Goal: Task Accomplishment & Management: Manage account settings

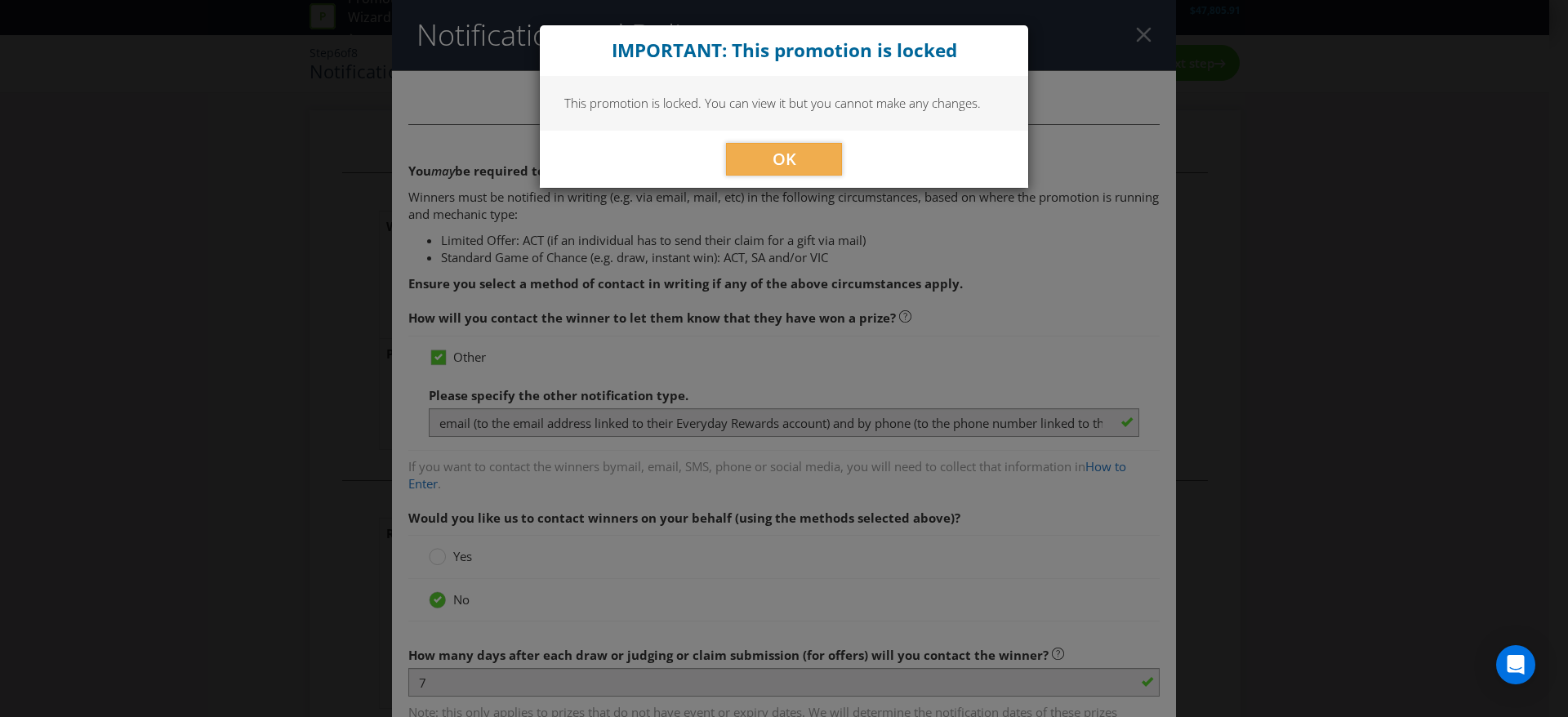
click at [794, 141] on div "OK" at bounding box center [783, 160] width 488 height 58
click at [783, 158] on span "OK" at bounding box center [785, 159] width 24 height 22
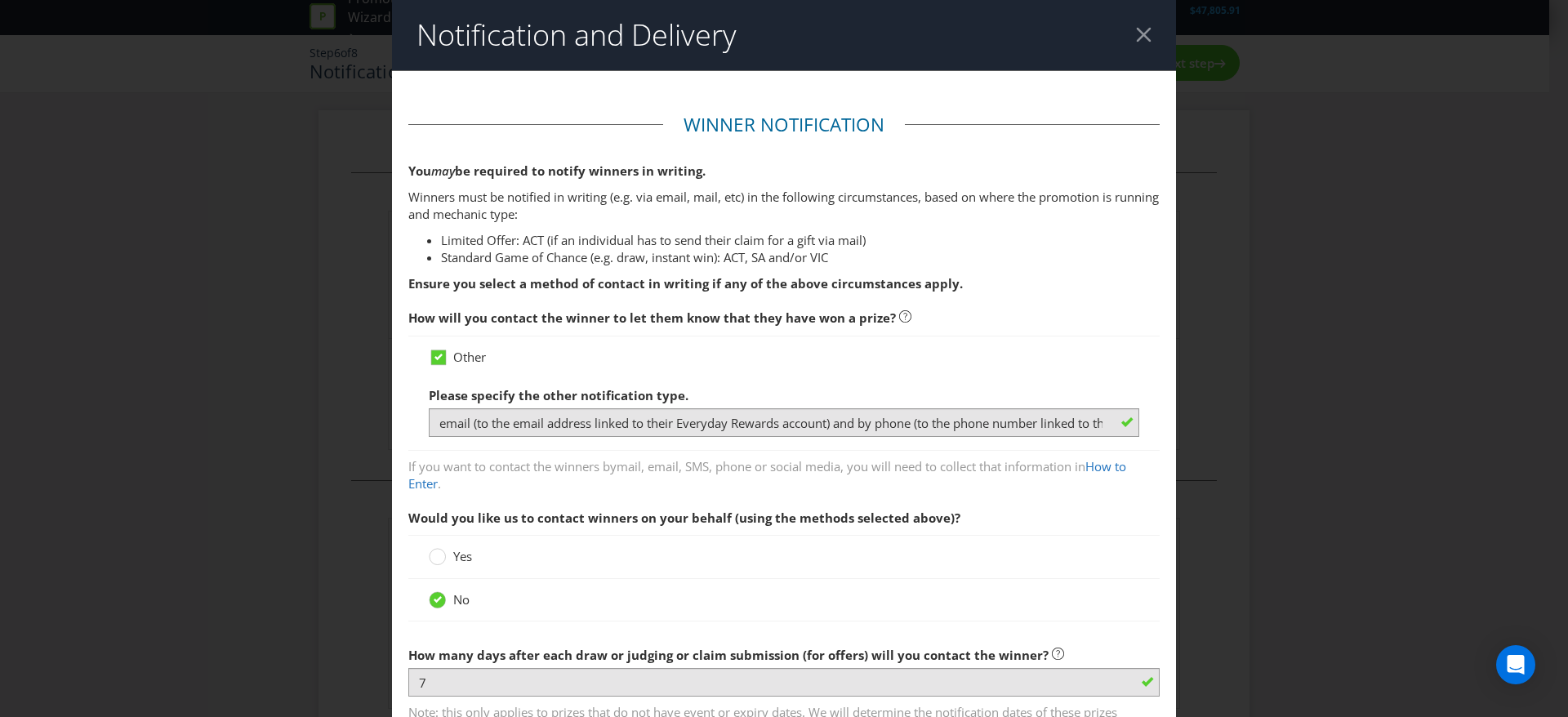
click at [1136, 42] on div at bounding box center [1144, 35] width 16 height 16
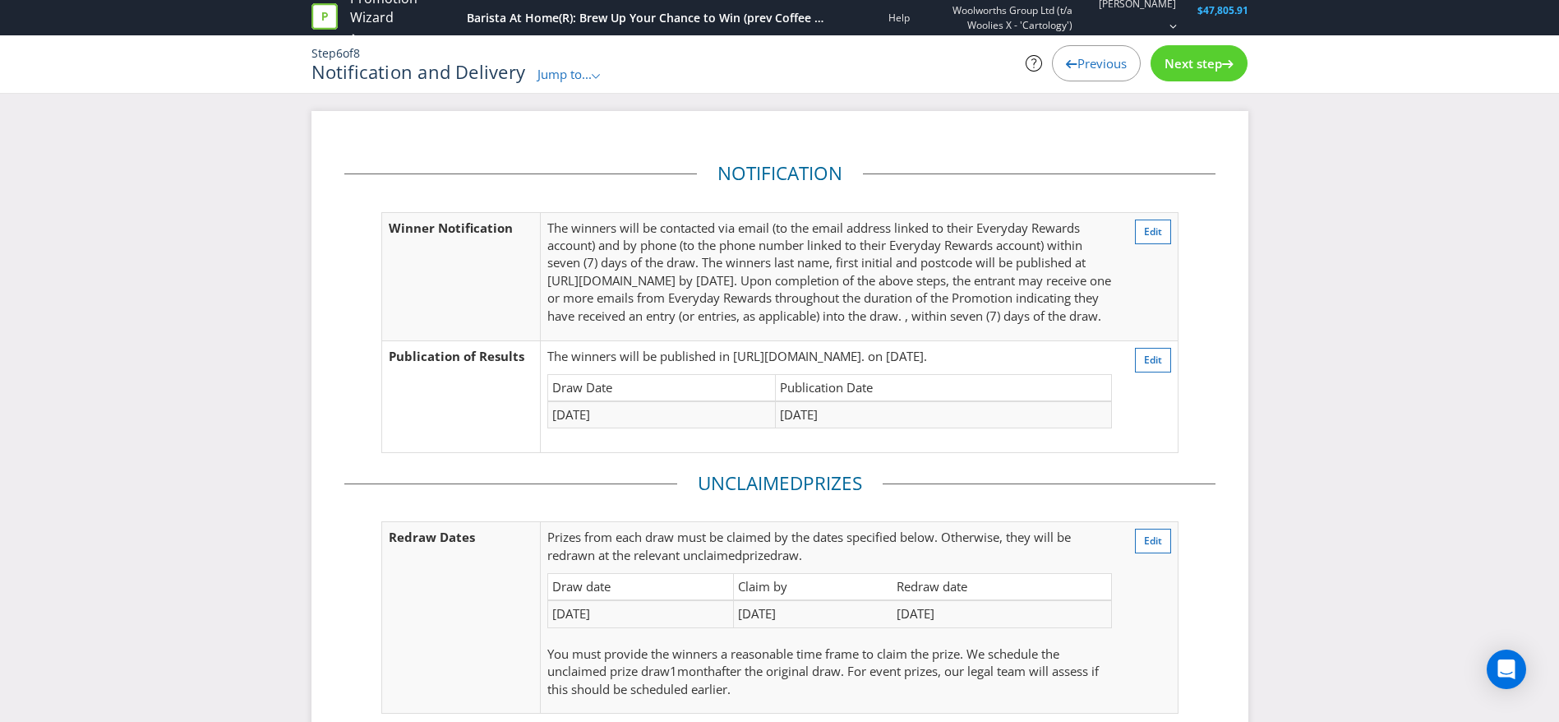
click at [581, 76] on span "Jump to..." at bounding box center [565, 74] width 54 height 16
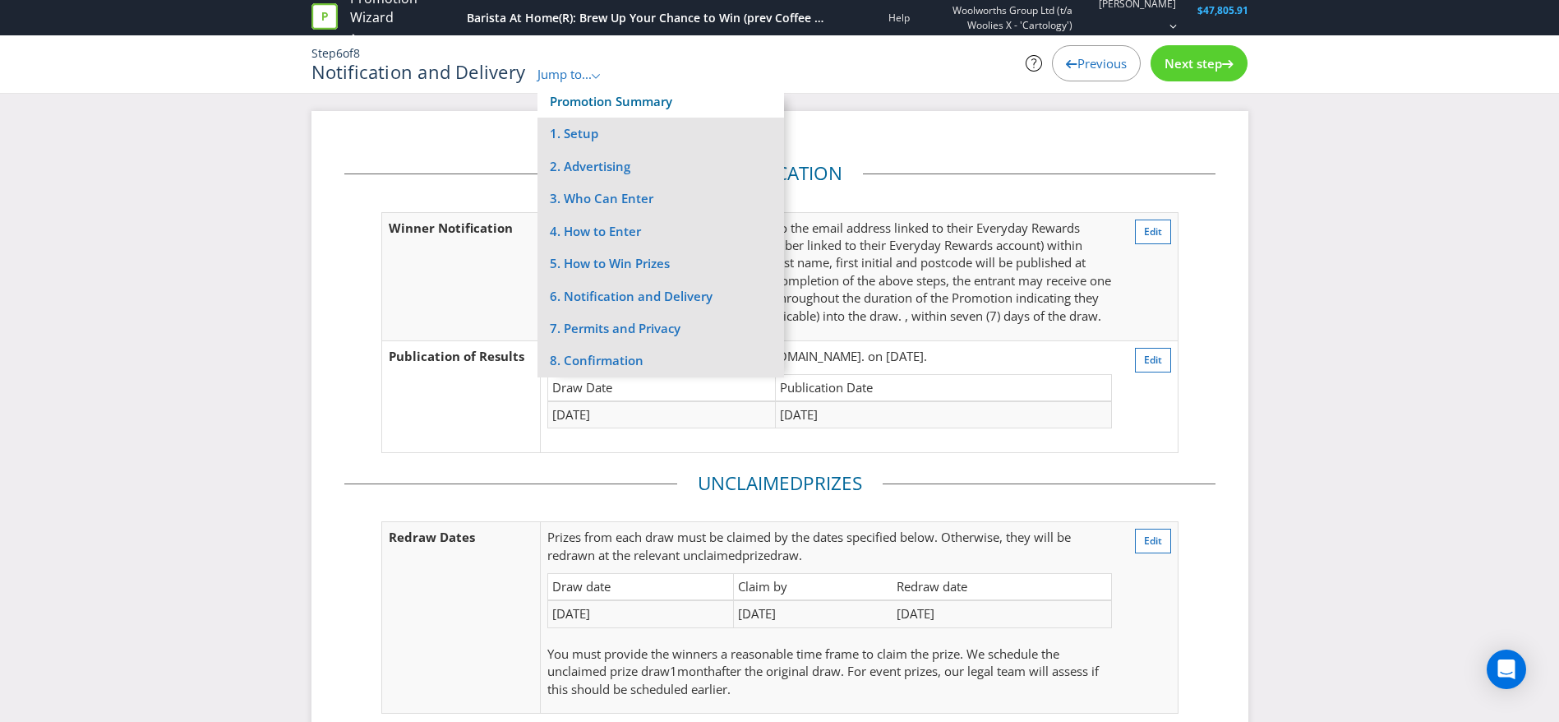
click at [604, 107] on link "Promotion Summary" at bounding box center [611, 101] width 122 height 16
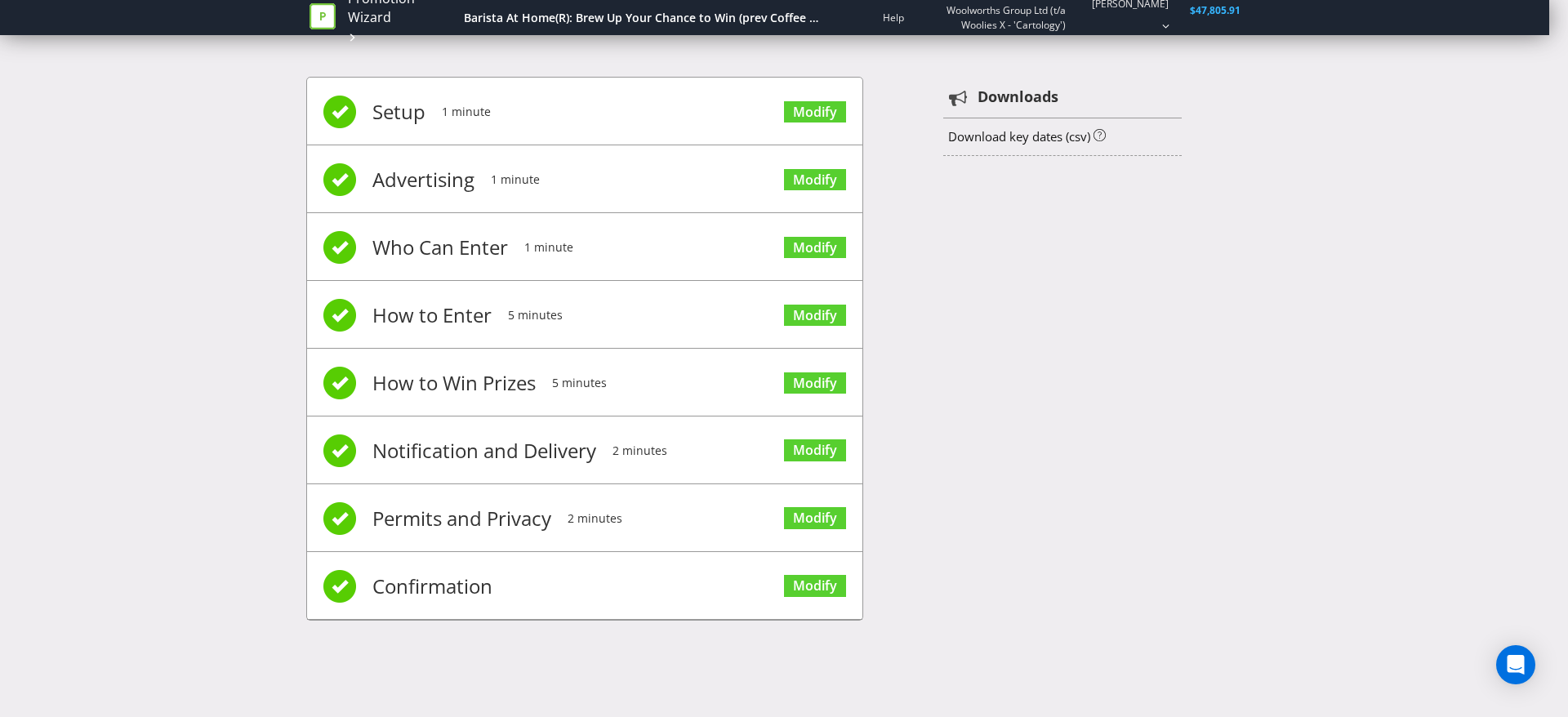
click at [673, 119] on li "Setup 1 minute Modify" at bounding box center [584, 111] width 555 height 68
drag, startPoint x: 367, startPoint y: 124, endPoint x: 672, endPoint y: 115, distance: 305.1
click at [368, 124] on li "Setup 1 minute Modify" at bounding box center [584, 111] width 555 height 68
click at [828, 110] on link "Modify" at bounding box center [815, 112] width 62 height 22
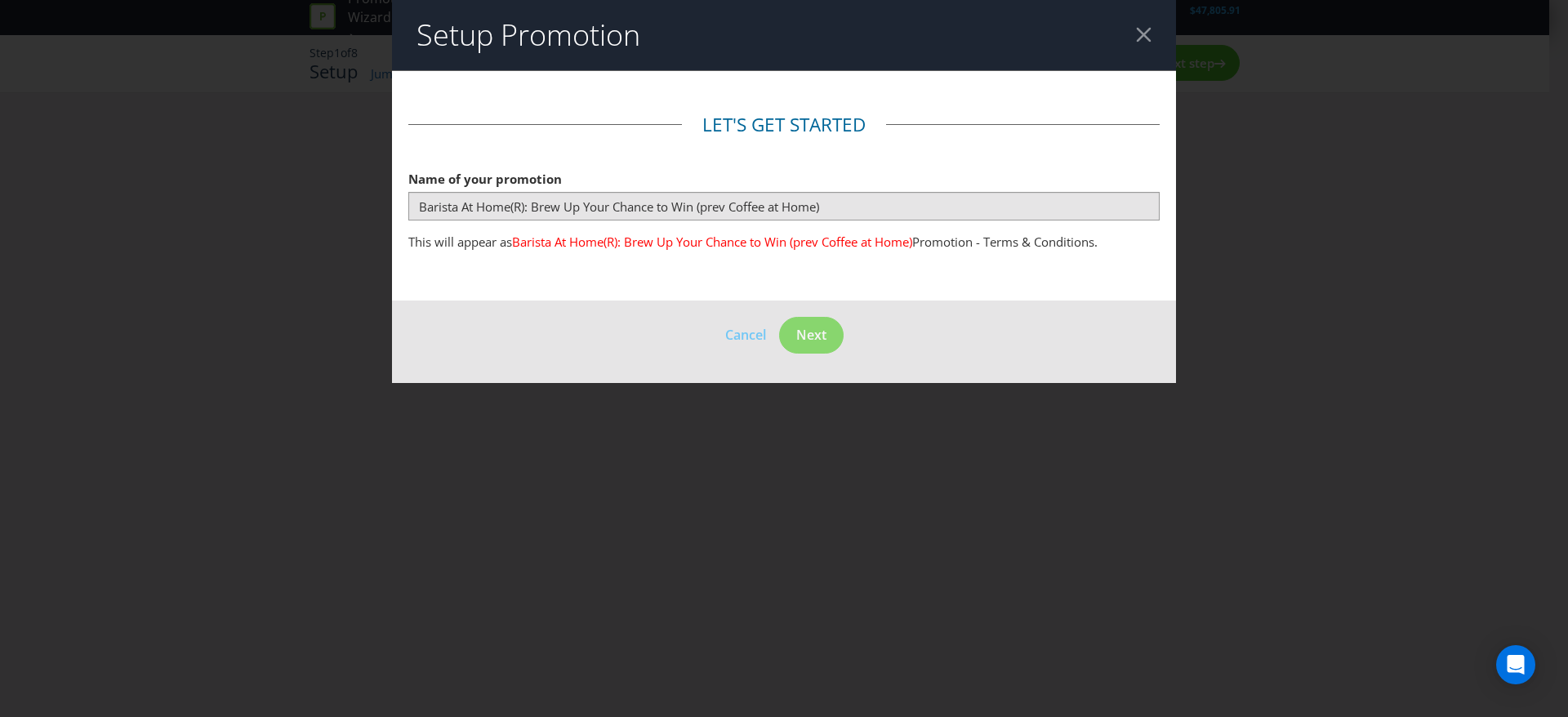
click at [1149, 33] on div at bounding box center [1144, 35] width 16 height 16
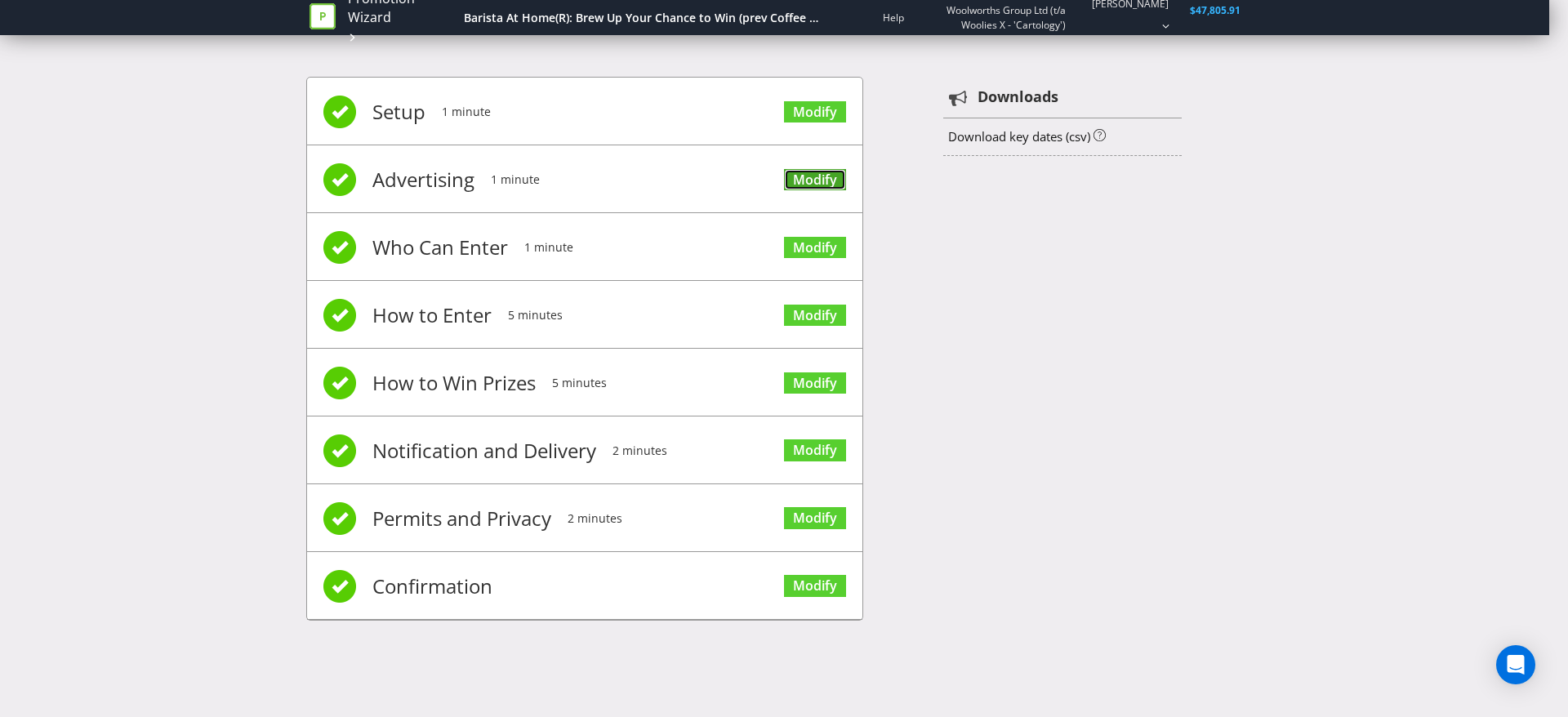
click at [818, 177] on link "Modify" at bounding box center [815, 180] width 62 height 22
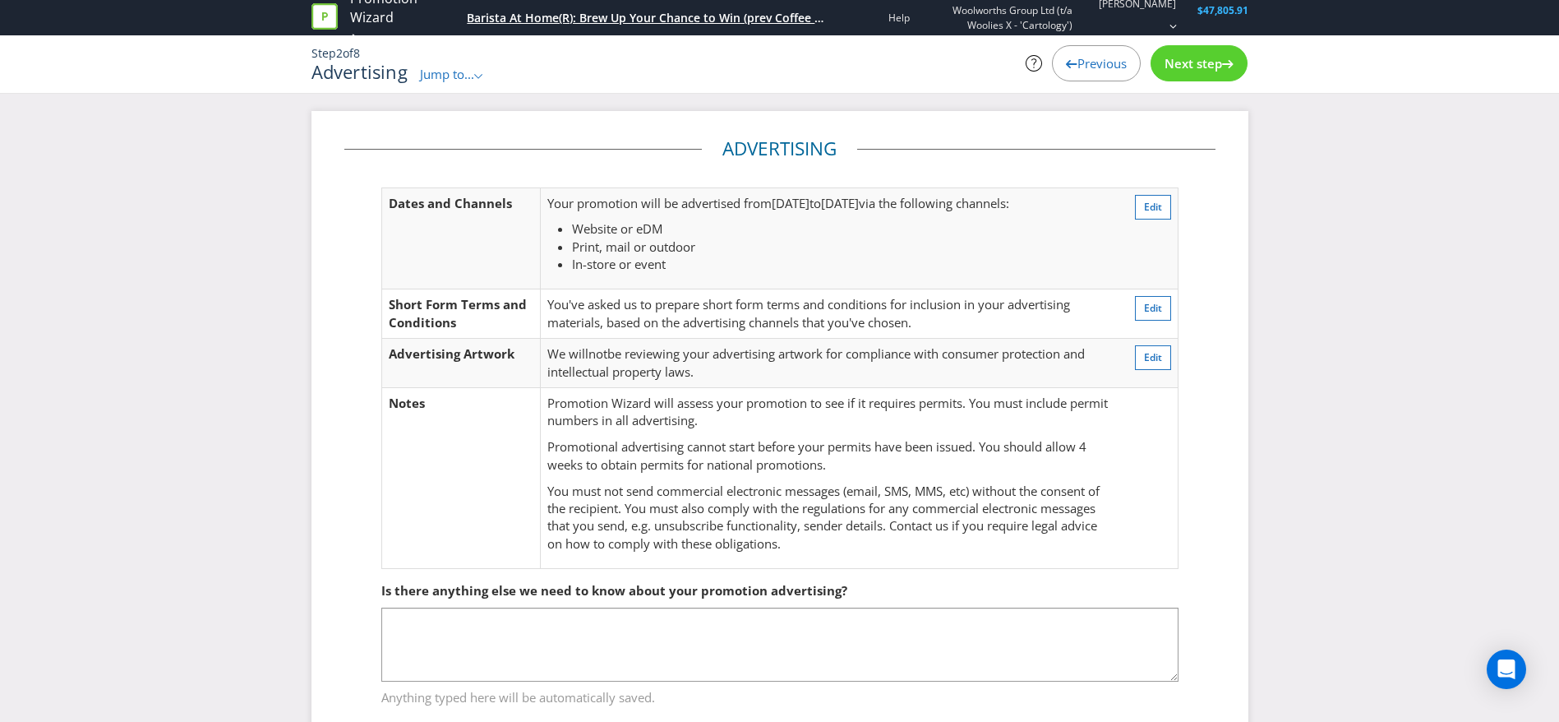
click at [632, 10] on div "Barista At Home(R): Brew Up Your Chance to Win (prev Coffee at Home)" at bounding box center [646, 18] width 358 height 16
